Goal: Navigation & Orientation: Find specific page/section

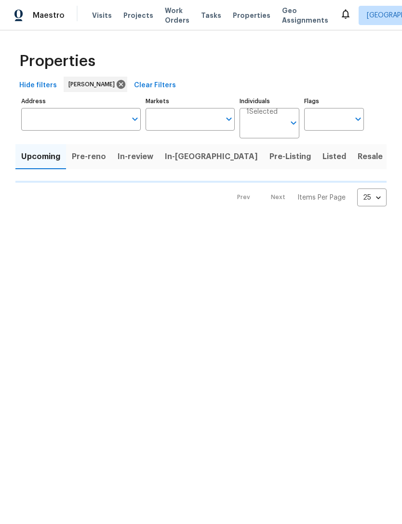
type input "100"
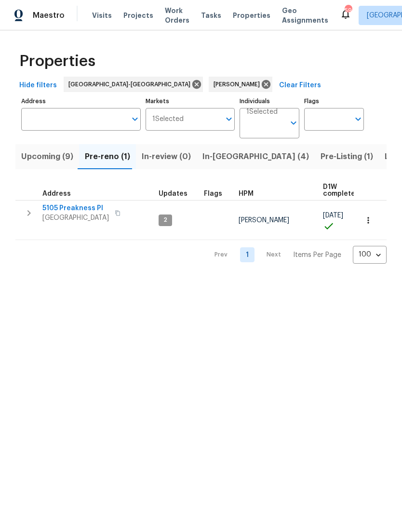
click at [42, 157] on span "Upcoming (9)" at bounding box center [47, 156] width 52 height 13
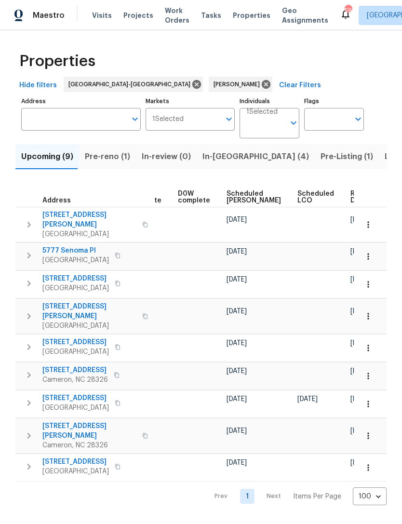
scroll to position [0, 242]
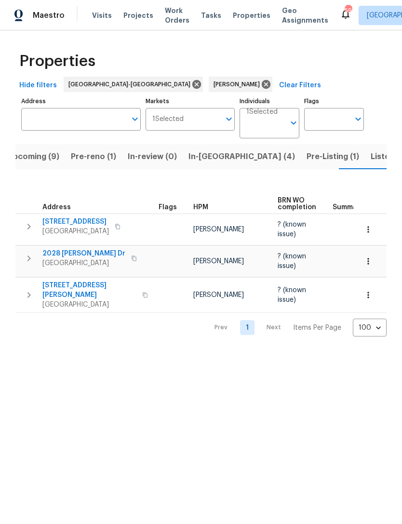
click at [371, 157] on span "Listed (12)" at bounding box center [391, 156] width 40 height 13
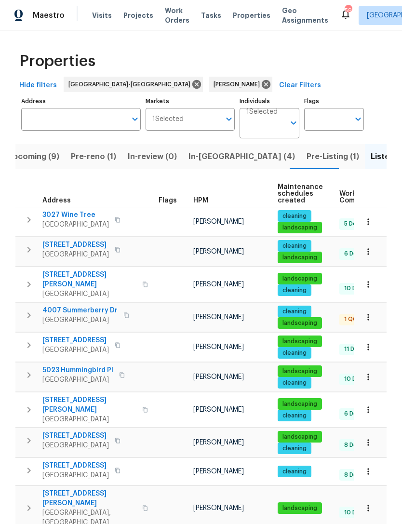
click at [307, 156] on span "Pre-Listing (1)" at bounding box center [333, 156] width 53 height 13
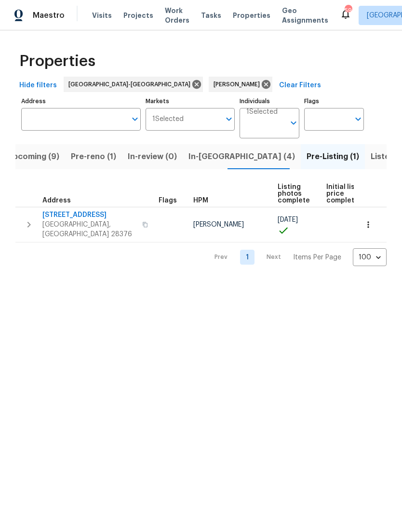
click at [40, 162] on span "Upcoming (9)" at bounding box center [33, 156] width 52 height 13
